Goal: Use online tool/utility: Utilize a website feature to perform a specific function

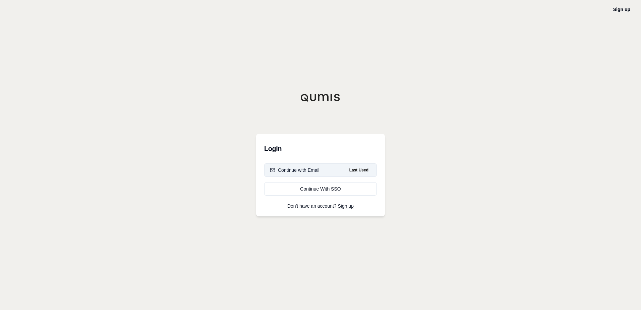
click at [310, 172] on div "Continue with Email" at bounding box center [295, 170] width 50 height 7
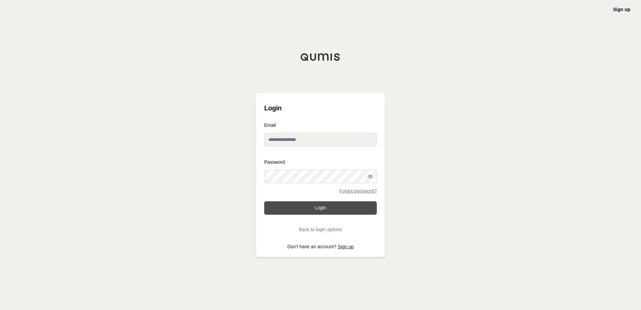
type input "**********"
click at [326, 211] on button "Login" at bounding box center [320, 207] width 113 height 13
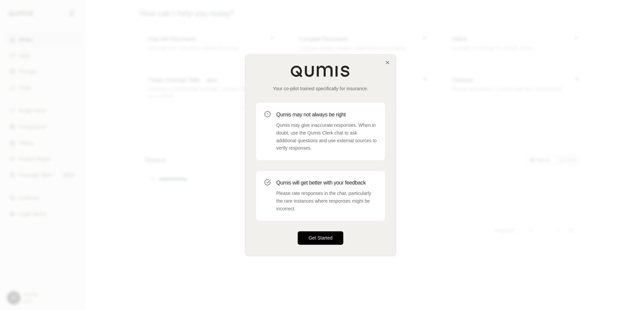
click at [326, 243] on button "Get Started" at bounding box center [321, 237] width 46 height 13
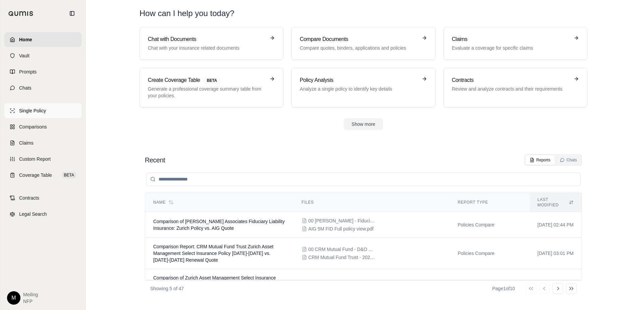
click at [49, 112] on link "Single Policy" at bounding box center [42, 110] width 77 height 15
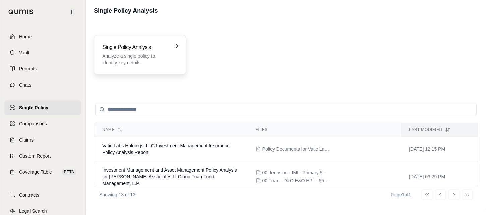
click at [127, 54] on p "Analyze a single policy to identify key details" at bounding box center [135, 59] width 66 height 13
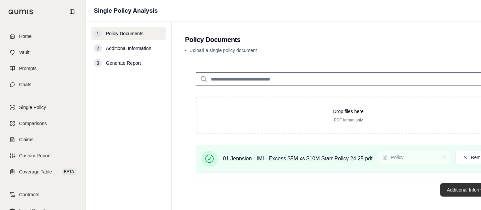
click at [452, 189] on button "Additional Information →" at bounding box center [473, 189] width 66 height 13
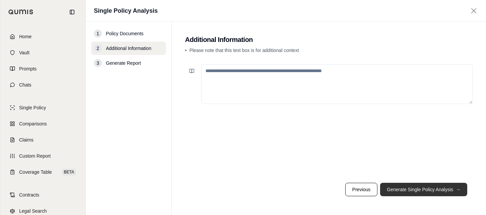
click at [422, 193] on button "Generate Single Policy Analysis →" at bounding box center [423, 189] width 87 height 13
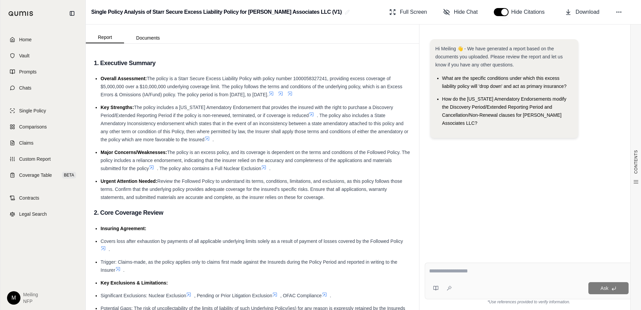
click at [469, 274] on textarea at bounding box center [528, 271] width 199 height 8
type textarea "*"
type textarea "**********"
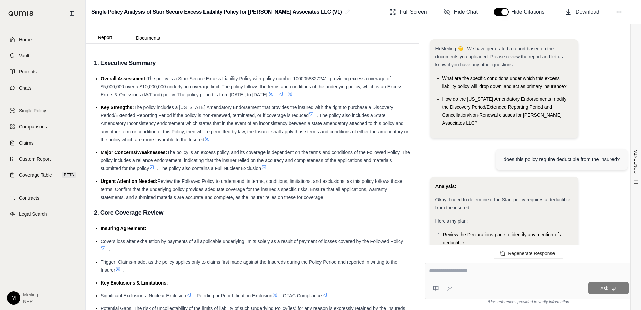
scroll to position [447, 0]
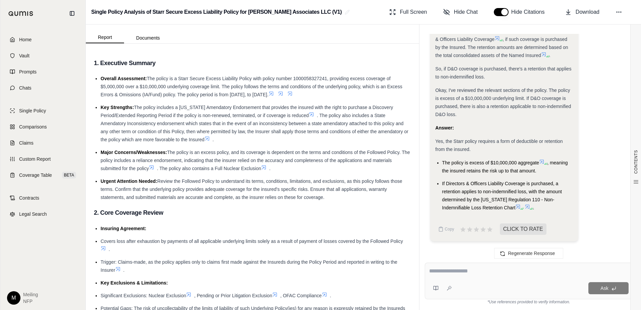
drag, startPoint x: 443, startPoint y: 276, endPoint x: 448, endPoint y: 274, distance: 5.6
click at [443, 276] on div at bounding box center [528, 272] width 199 height 10
click at [449, 274] on textarea at bounding box center [528, 271] width 199 height 8
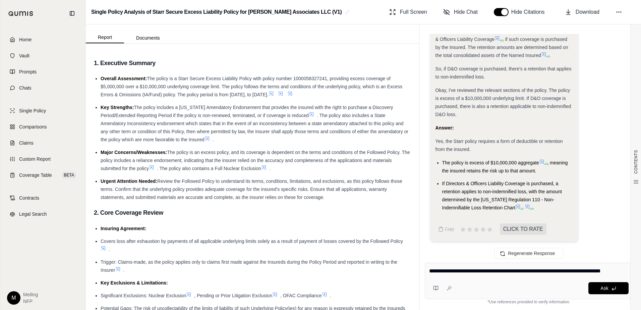
type textarea "**********"
click at [602, 287] on span "Ask" at bounding box center [604, 287] width 8 height 5
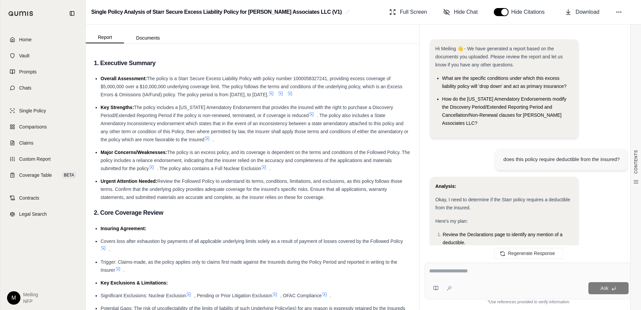
scroll to position [1141, 0]
